Goal: Task Accomplishment & Management: Complete application form

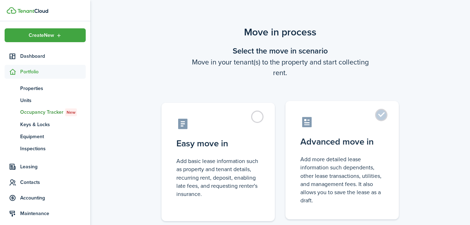
click at [384, 114] on label "Advanced move in Add more detailed lease information such dependents, other lea…" at bounding box center [342, 160] width 113 height 118
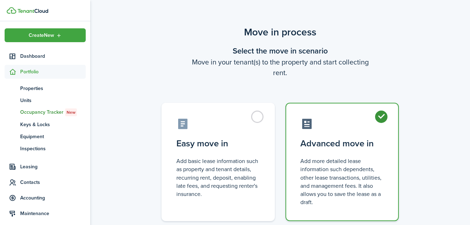
radio input "true"
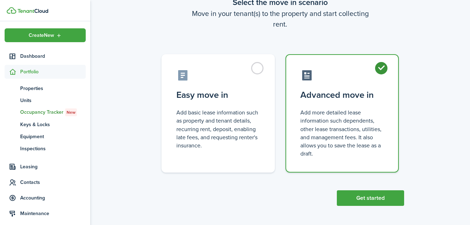
scroll to position [49, 0]
click at [366, 195] on button "Get started" at bounding box center [370, 198] width 67 height 16
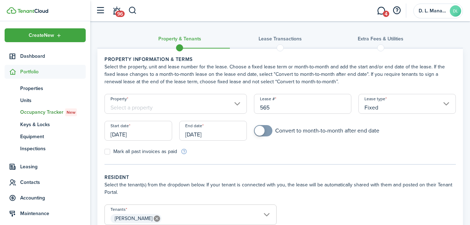
click at [237, 104] on input "Property" at bounding box center [176, 104] width 143 height 20
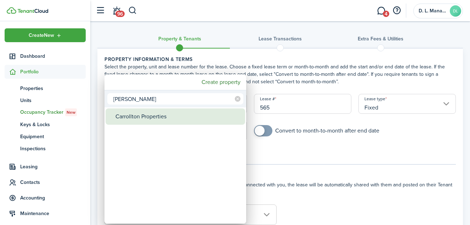
type input "[PERSON_NAME]"
click at [152, 117] on div "Carrollton Properties" at bounding box center [179, 116] width 126 height 16
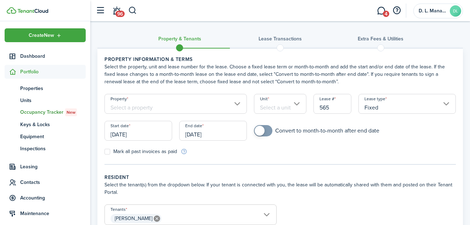
type input "Carrollton Properties"
click at [286, 104] on input "Unit" at bounding box center [280, 104] width 53 height 20
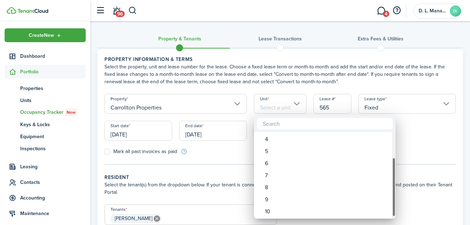
click at [394, 213] on div "Unit" at bounding box center [394, 175] width 4 height 87
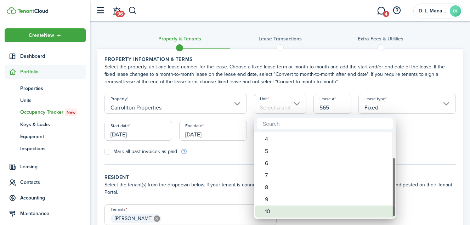
click at [369, 212] on div "10" at bounding box center [328, 212] width 126 height 12
type input "10"
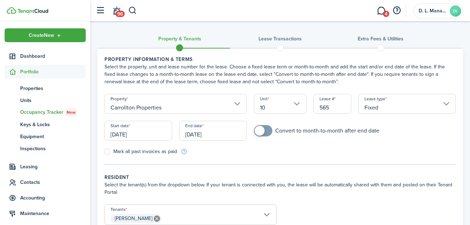
click at [150, 133] on input "[DATE]" at bounding box center [139, 131] width 68 height 20
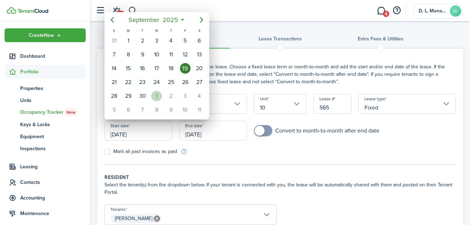
click at [159, 95] on div "1" at bounding box center [156, 96] width 11 height 11
type input "[DATE]"
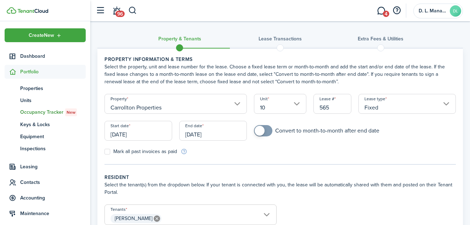
click at [230, 132] on input "[DATE]" at bounding box center [213, 131] width 68 height 20
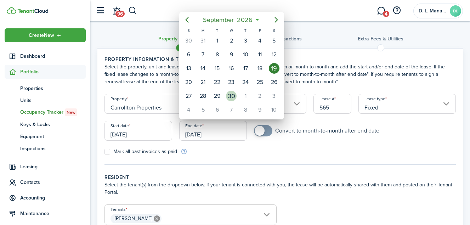
click at [235, 94] on div "30" at bounding box center [231, 96] width 11 height 11
type input "[DATE]"
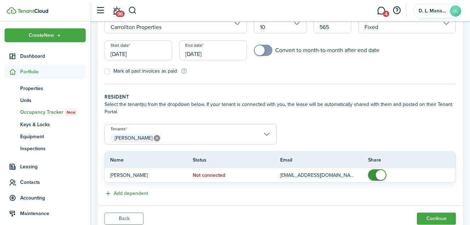
scroll to position [107, 0]
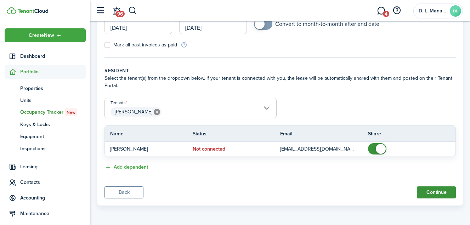
click at [439, 193] on button "Continue" at bounding box center [436, 192] width 39 height 12
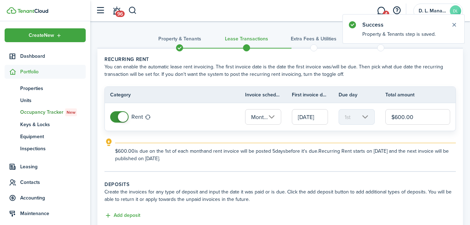
click at [402, 118] on input "$600.00" at bounding box center [418, 117] width 65 height 16
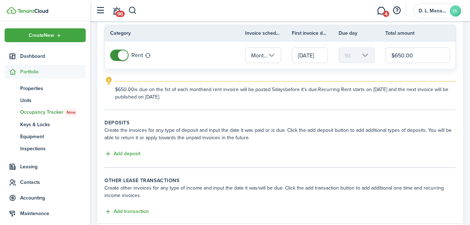
scroll to position [106, 0]
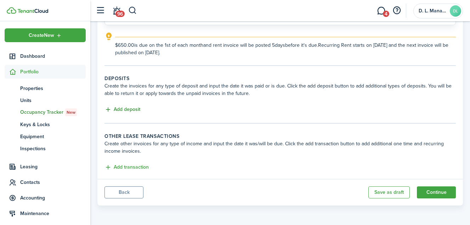
type input "$650.00"
click at [123, 110] on button "Add deposit" at bounding box center [123, 110] width 36 height 8
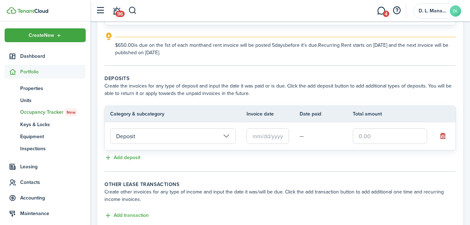
click at [270, 139] on input "text" at bounding box center [268, 136] width 43 height 16
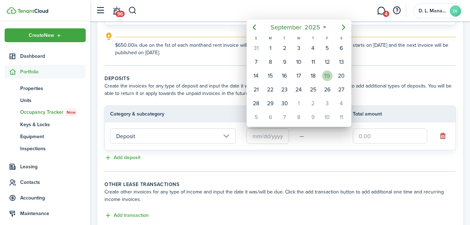
click at [329, 74] on div "19" at bounding box center [327, 76] width 11 height 11
type input "[DATE]"
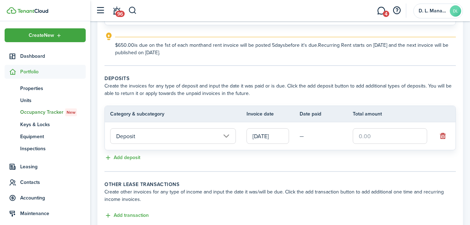
click at [386, 135] on input "text" at bounding box center [390, 136] width 74 height 16
type input "$650.00"
click at [381, 152] on lease-classic-deposit "Deposits Create the invoices for any type of deposit and input the date it was …" at bounding box center [281, 119] width 352 height 88
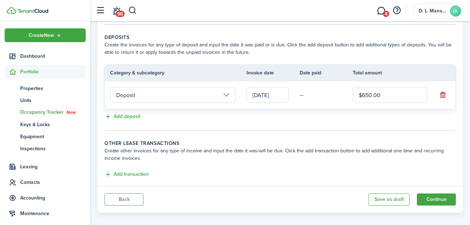
scroll to position [154, 0]
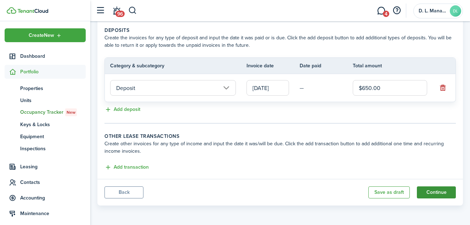
click at [440, 190] on button "Continue" at bounding box center [436, 192] width 39 height 12
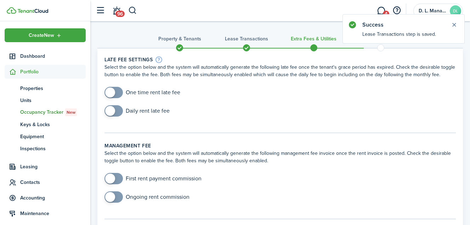
checkbox input "true"
click at [117, 92] on span at bounding box center [113, 92] width 7 height 11
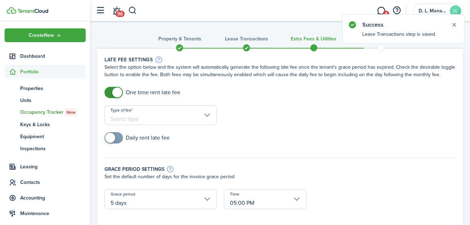
click at [158, 111] on input "Type of fee" at bounding box center [161, 115] width 112 height 20
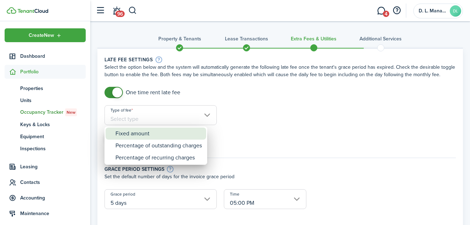
click at [153, 131] on div "Fixed amount" at bounding box center [159, 134] width 87 height 12
type input "Fixed amount"
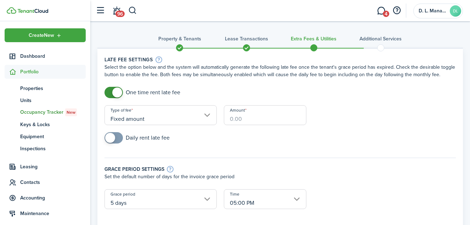
click at [268, 123] on input "Amount" at bounding box center [265, 115] width 83 height 20
type input "$75.00"
click at [398, 180] on p "Set the default number of days for the invoice grace period" at bounding box center [281, 176] width 352 height 7
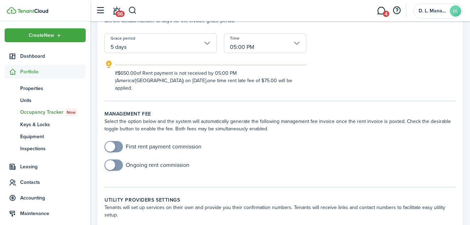
scroll to position [170, 0]
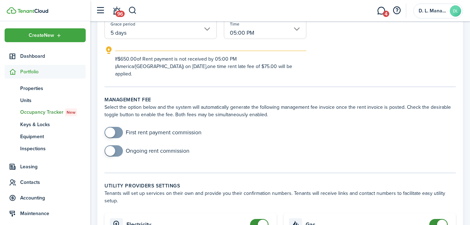
checkbox input "true"
click at [117, 127] on span at bounding box center [113, 132] width 7 height 11
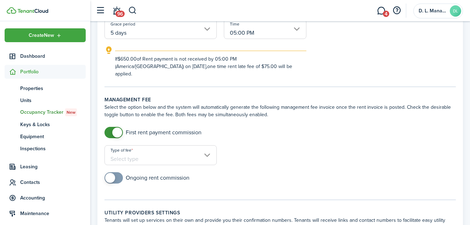
checkbox input "true"
click at [113, 173] on span at bounding box center [110, 178] width 10 height 10
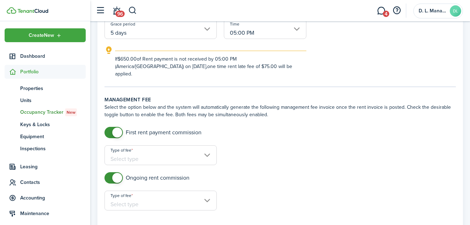
click at [146, 145] on input "Type of fee" at bounding box center [161, 155] width 112 height 20
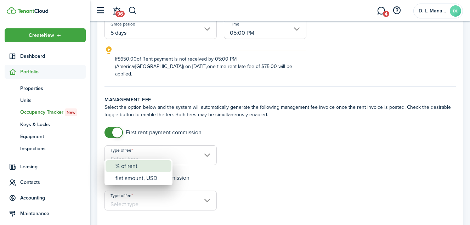
click at [130, 168] on div "% of rent" at bounding box center [142, 166] width 52 height 12
type input "% of rent"
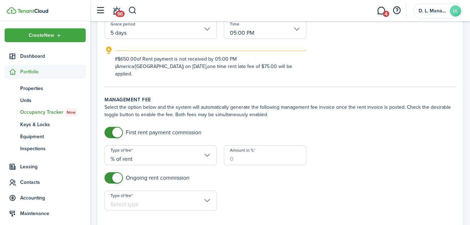
click at [253, 156] on input "Amount in %" at bounding box center [265, 155] width 83 height 20
type input "1"
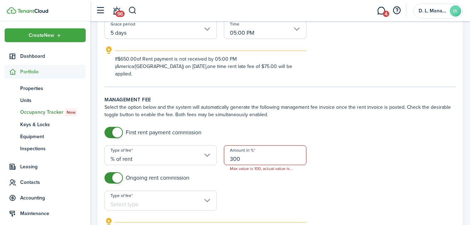
click at [121, 191] on input "Type of fee" at bounding box center [161, 201] width 112 height 20
type input "300"
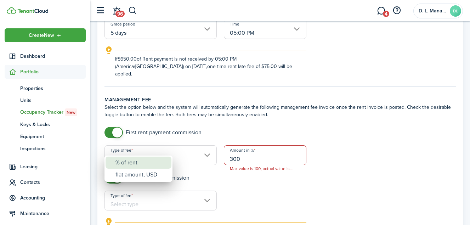
click at [134, 164] on div "% of rent" at bounding box center [142, 163] width 52 height 12
type input "% of rent"
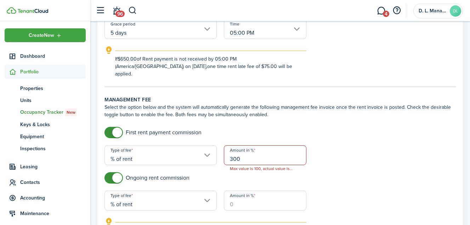
click at [141, 152] on input "% of rent" at bounding box center [161, 155] width 112 height 20
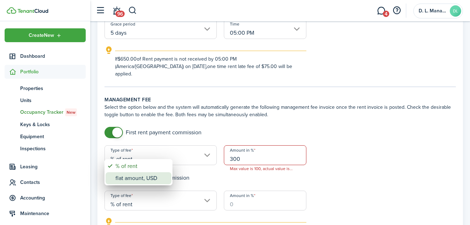
click at [139, 178] on div "flat amount, USD" at bounding box center [142, 178] width 52 height 12
type input "flat amount, USD"
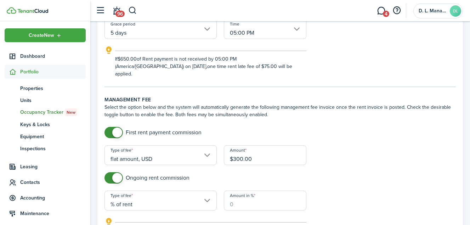
click at [237, 191] on input "Amount in %" at bounding box center [265, 201] width 83 height 20
type input "10"
click at [367, 173] on div "Ongoing rent commission" at bounding box center [280, 181] width 359 height 18
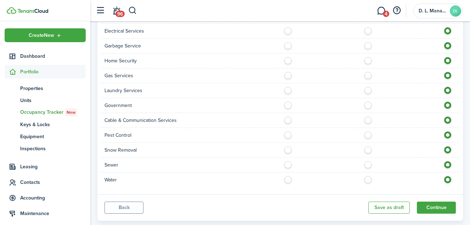
scroll to position [688, 0]
click at [435, 201] on button "Continue" at bounding box center [436, 207] width 39 height 12
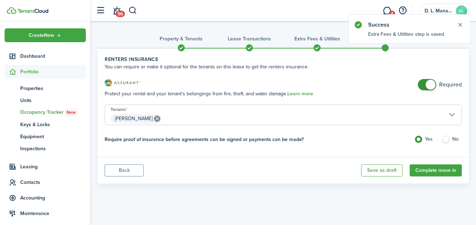
checkbox input "false"
click at [430, 84] on span at bounding box center [430, 85] width 10 height 10
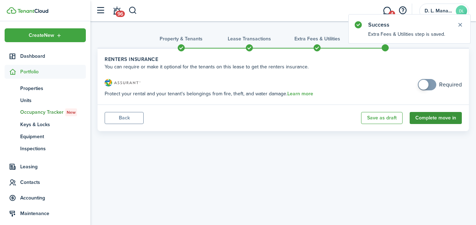
drag, startPoint x: 438, startPoint y: 108, endPoint x: 435, endPoint y: 118, distance: 9.9
click at [435, 118] on panel-main-footer "Back Save as draft Complete move in" at bounding box center [282, 118] width 371 height 27
click at [435, 118] on button "Complete move in" at bounding box center [435, 118] width 52 height 12
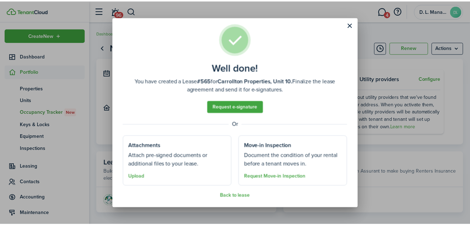
scroll to position [10, 0]
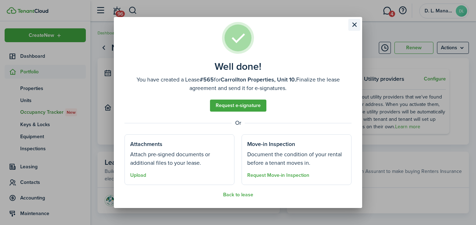
click at [356, 25] on button "Close modal" at bounding box center [354, 25] width 12 height 12
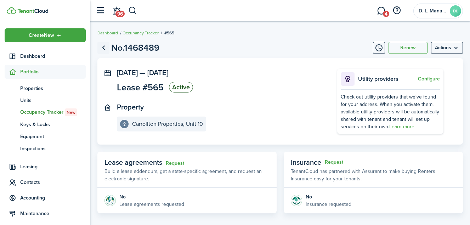
click at [106, 48] on link "Go back" at bounding box center [103, 48] width 12 height 12
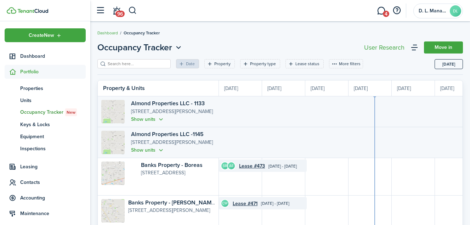
scroll to position [0, 130]
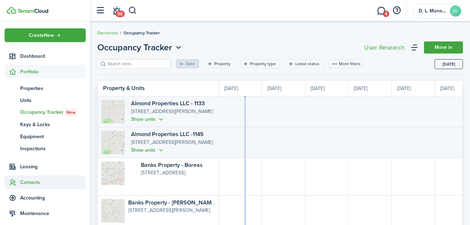
click at [31, 183] on span "Contacts" at bounding box center [53, 182] width 66 height 7
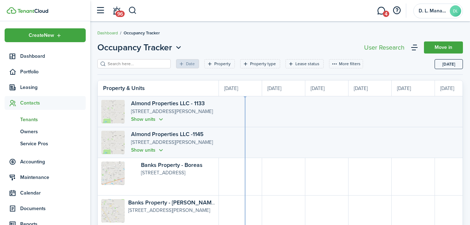
click at [30, 120] on span "Tenants" at bounding box center [53, 119] width 66 height 7
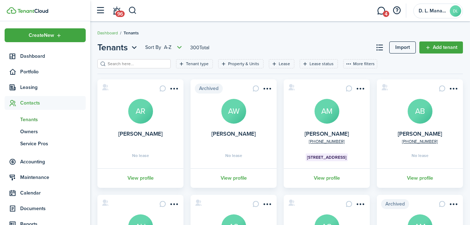
click at [151, 66] on input "search" at bounding box center [137, 64] width 62 height 7
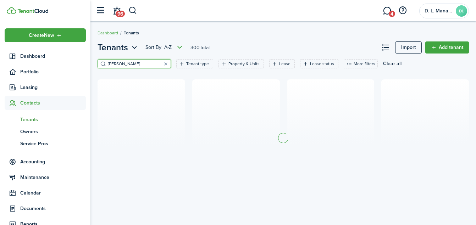
type input "[PERSON_NAME]"
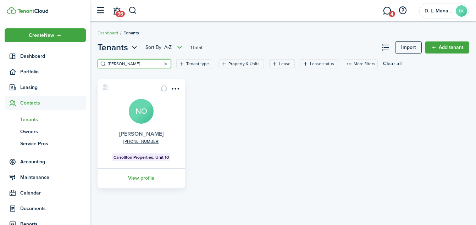
click at [139, 131] on link "[PERSON_NAME]" at bounding box center [141, 134] width 44 height 8
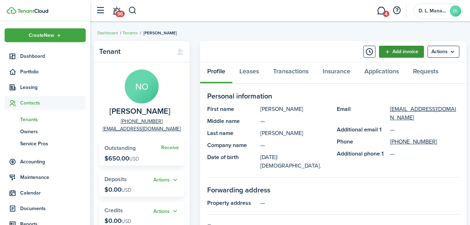
click at [394, 53] on link "Add invoice" at bounding box center [401, 52] width 45 height 12
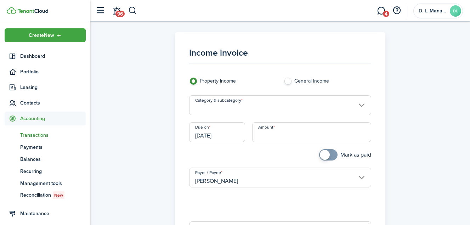
click at [240, 106] on input "Category & subcategory" at bounding box center [280, 105] width 182 height 20
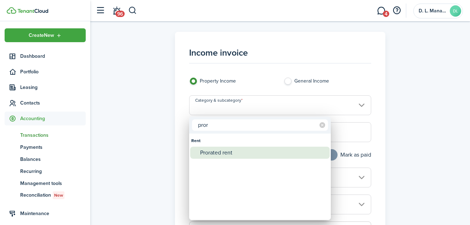
type input "pror"
click at [217, 152] on div "Prorated rent" at bounding box center [263, 153] width 126 height 12
type input "Rent / Prorated rent"
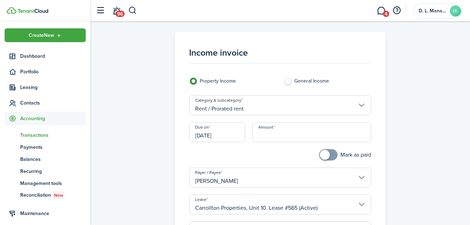
click at [269, 139] on input "Amount" at bounding box center [311, 132] width 119 height 20
type input "$346.56"
checkbox input "true"
click at [330, 154] on span at bounding box center [328, 154] width 7 height 11
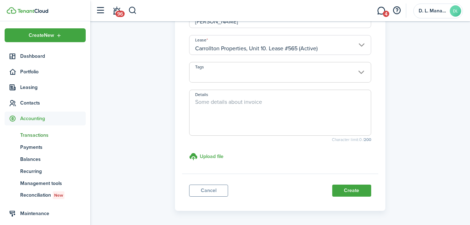
scroll to position [170, 0]
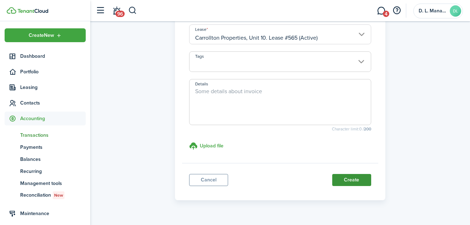
click at [354, 180] on button "Create" at bounding box center [352, 180] width 39 height 12
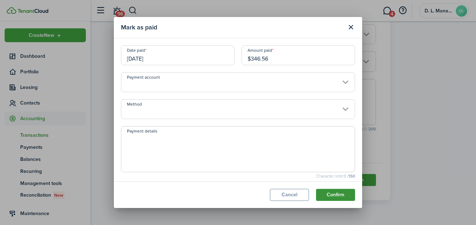
click at [336, 193] on button "Confirm" at bounding box center [335, 195] width 39 height 12
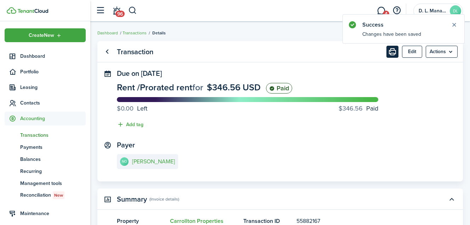
click at [392, 51] on button "Print" at bounding box center [393, 52] width 12 height 12
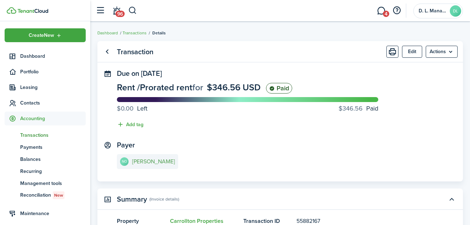
click at [146, 160] on e-details-info-title "[PERSON_NAME]" at bounding box center [153, 161] width 43 height 6
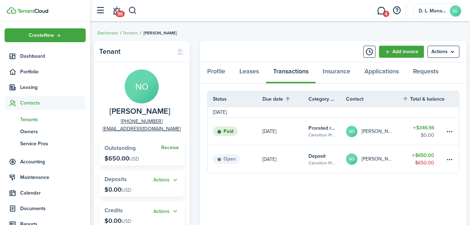
click at [167, 148] on link "Receive" at bounding box center [170, 148] width 18 height 6
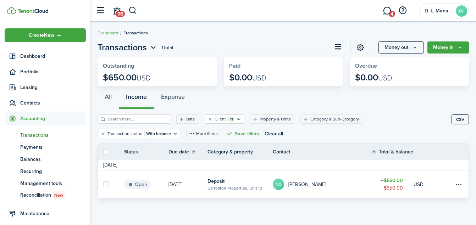
click at [396, 180] on table-amount-title "$650.00" at bounding box center [391, 180] width 22 height 7
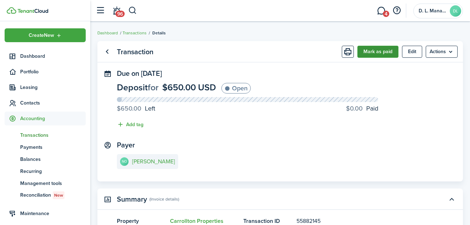
click at [379, 54] on button "Mark as paid" at bounding box center [378, 52] width 41 height 12
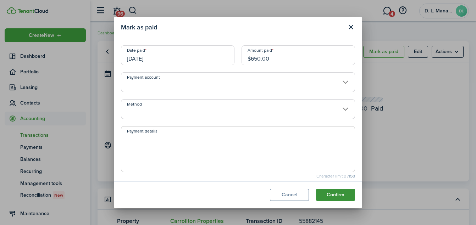
click at [334, 193] on button "Confirm" at bounding box center [335, 195] width 39 height 12
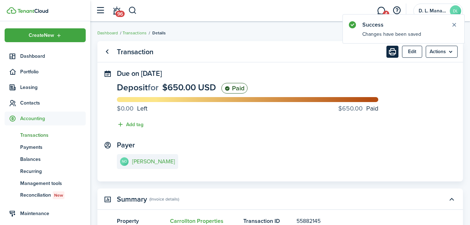
click at [389, 55] on button "Print" at bounding box center [393, 52] width 12 height 12
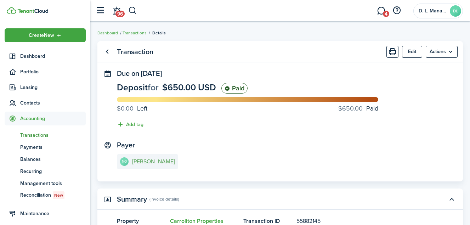
click at [155, 162] on e-details-info-title "[PERSON_NAME]" at bounding box center [153, 161] width 43 height 6
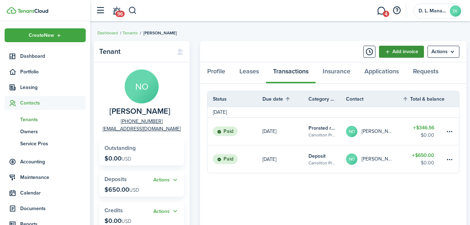
click at [403, 48] on link "Add invoice" at bounding box center [401, 52] width 45 height 12
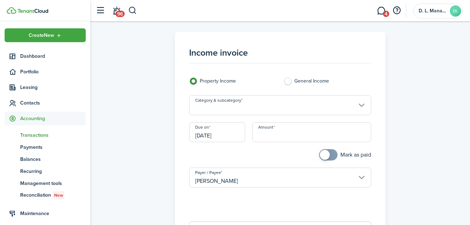
click at [283, 107] on input "Category & subcategory" at bounding box center [280, 105] width 182 height 20
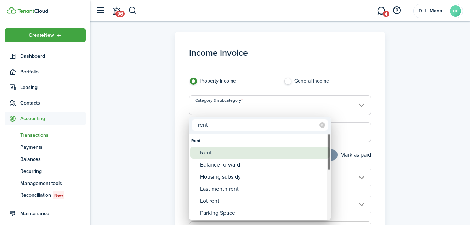
type input "rent"
click at [236, 151] on div "Rent" at bounding box center [263, 153] width 126 height 12
type input "Rent"
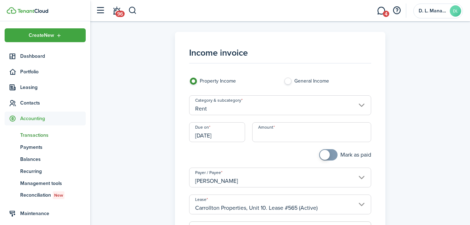
click at [238, 136] on input "[DATE]" at bounding box center [217, 132] width 56 height 20
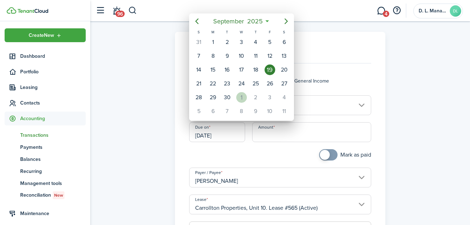
click at [241, 93] on div "1" at bounding box center [241, 97] width 11 height 11
type input "[DATE]"
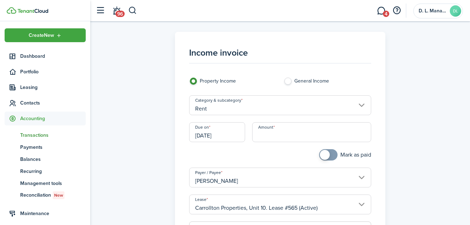
click at [286, 136] on input "Amount" at bounding box center [311, 132] width 119 height 20
type input "$650.00"
click at [447, 165] on div "Income invoice Property Income General Income Category & subcategory Rent Due o…" at bounding box center [280, 201] width 373 height 339
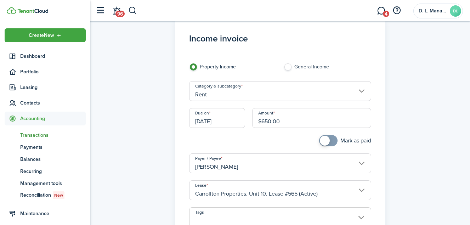
checkbox input "true"
click at [325, 139] on span at bounding box center [325, 141] width 10 height 10
click at [392, 169] on div "Income invoice Property Income General Income Category & subcategory Rent Due o…" at bounding box center [280, 187] width 373 height 339
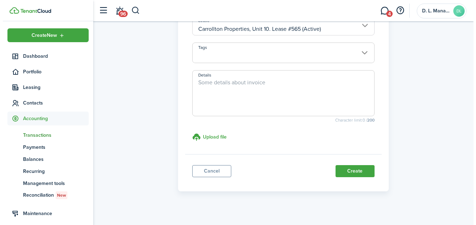
scroll to position [186, 0]
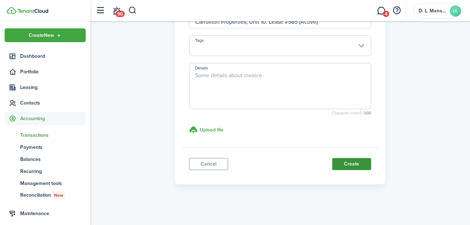
click at [345, 162] on button "Create" at bounding box center [352, 164] width 39 height 12
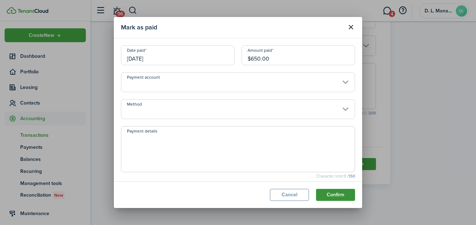
click at [337, 196] on button "Confirm" at bounding box center [335, 195] width 39 height 12
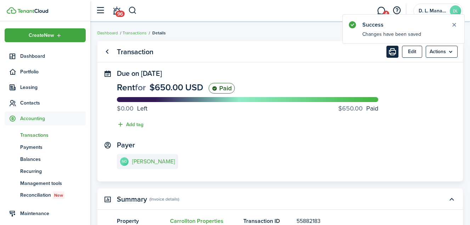
click at [391, 56] on button "Print" at bounding box center [393, 52] width 12 height 12
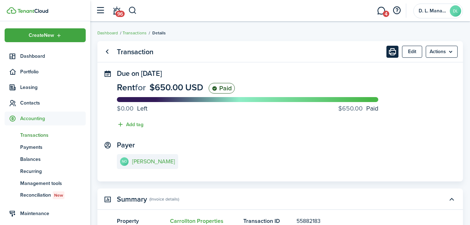
click at [391, 53] on button "Print" at bounding box center [393, 52] width 12 height 12
